Goal: Task Accomplishment & Management: Use online tool/utility

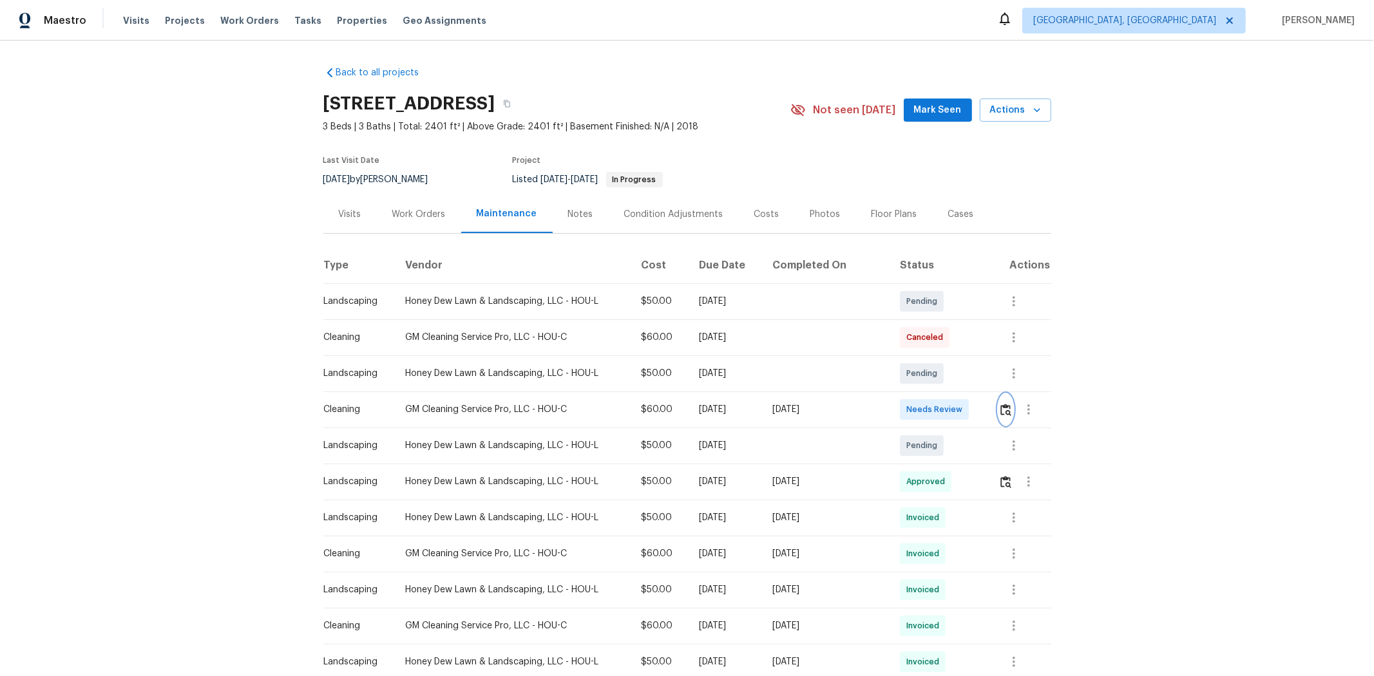
click at [976, 404] on img "button" at bounding box center [1005, 410] width 11 height 12
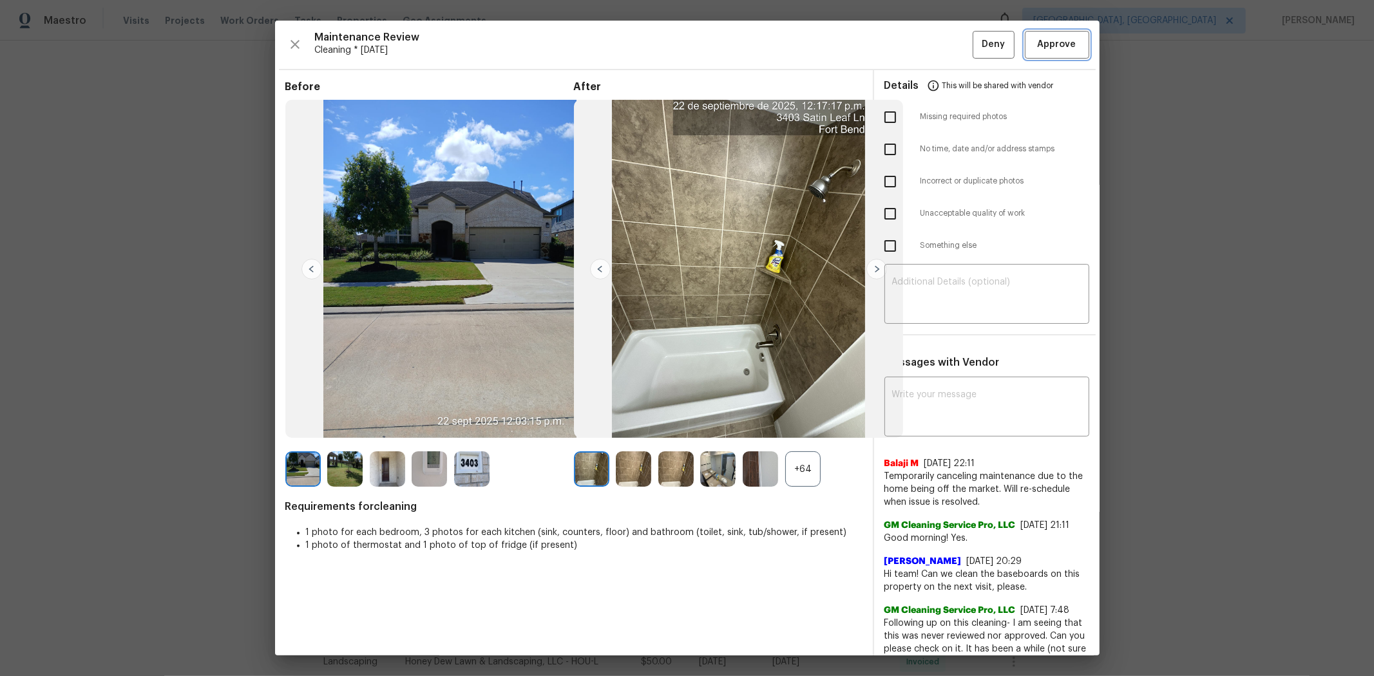
click at [976, 58] on button "Approve" at bounding box center [1057, 45] width 64 height 28
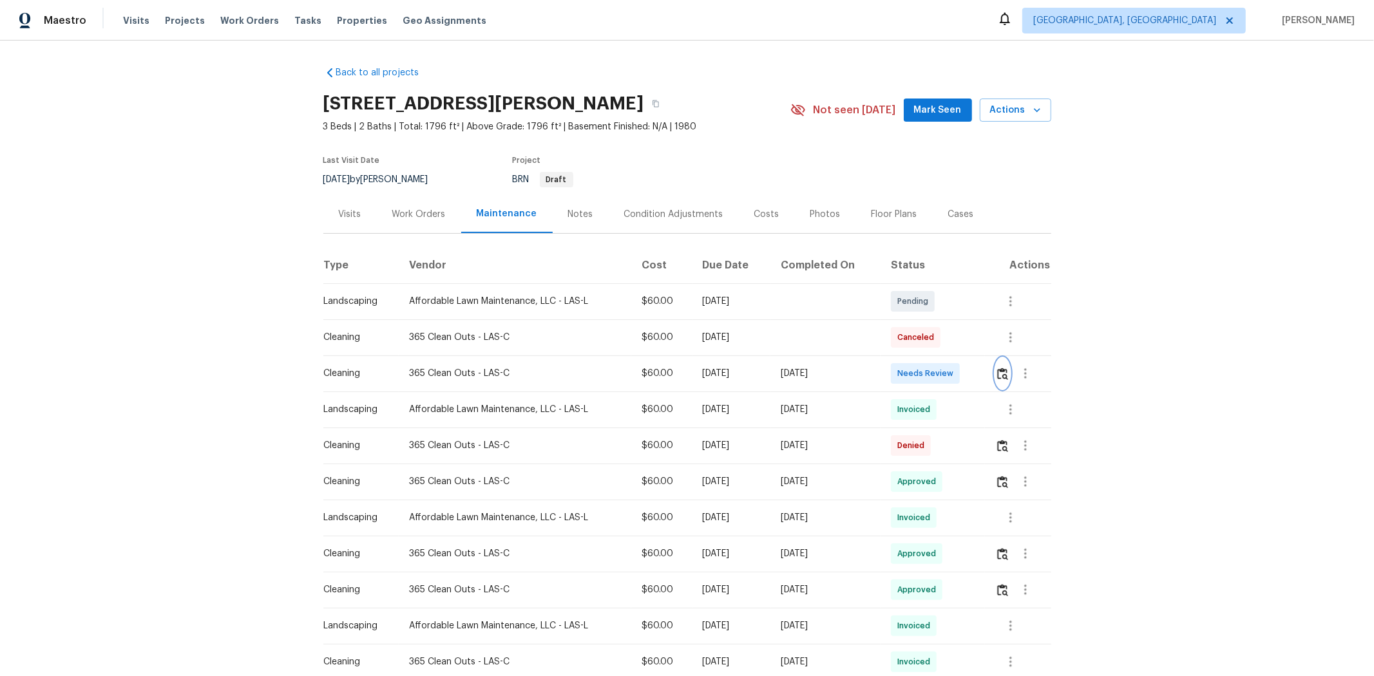
click at [976, 375] on img "button" at bounding box center [1002, 374] width 11 height 12
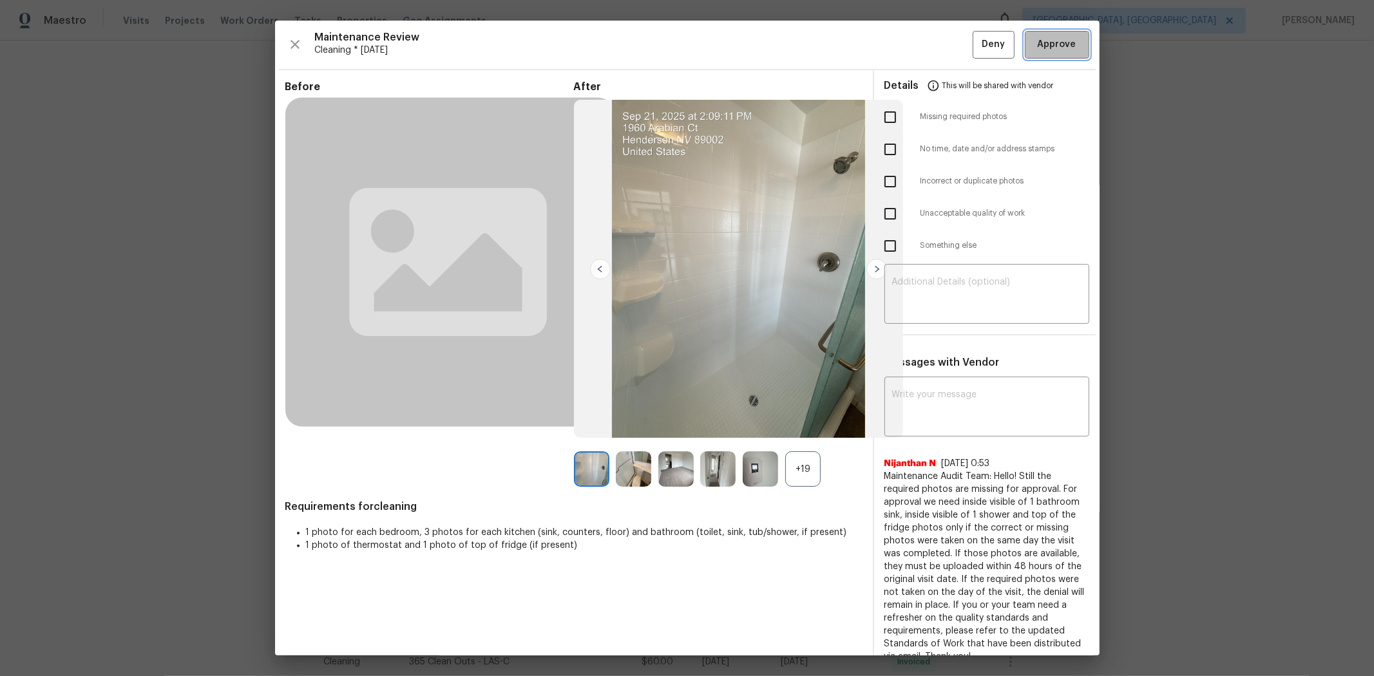
click at [976, 39] on span "Approve" at bounding box center [1056, 45] width 39 height 16
